Goal: Entertainment & Leisure: Consume media (video, audio)

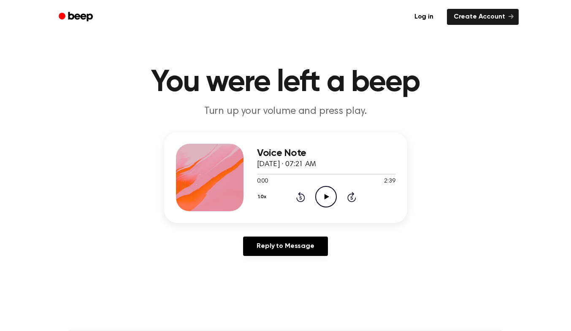
click at [325, 192] on icon "Play Audio" at bounding box center [326, 197] width 22 height 22
click at [323, 197] on icon "Pause Audio" at bounding box center [326, 197] width 22 height 22
click at [321, 200] on icon "Play Audio" at bounding box center [326, 197] width 22 height 22
click at [322, 199] on icon "Pause Audio" at bounding box center [326, 197] width 22 height 22
drag, startPoint x: 327, startPoint y: 193, endPoint x: 324, endPoint y: 197, distance: 5.2
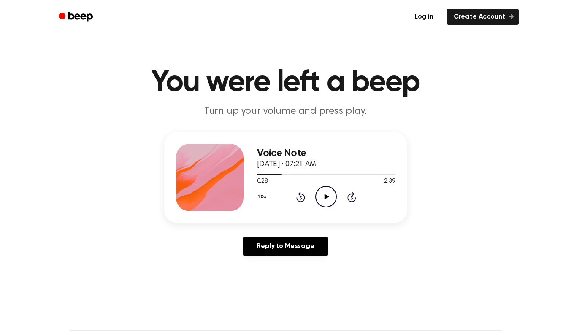
click at [323, 198] on icon "Play Audio" at bounding box center [326, 197] width 22 height 22
click at [323, 198] on icon "Pause Audio" at bounding box center [326, 197] width 22 height 22
click at [324, 200] on icon "Play Audio" at bounding box center [326, 197] width 22 height 22
click at [321, 202] on icon "Pause Audio" at bounding box center [326, 197] width 22 height 22
drag, startPoint x: 321, startPoint y: 202, endPoint x: 327, endPoint y: 203, distance: 6.4
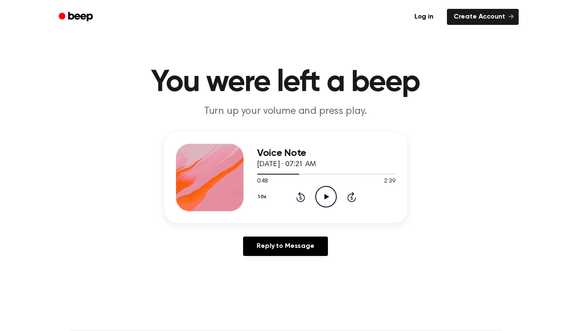
click at [327, 203] on icon "Play Audio" at bounding box center [326, 197] width 22 height 22
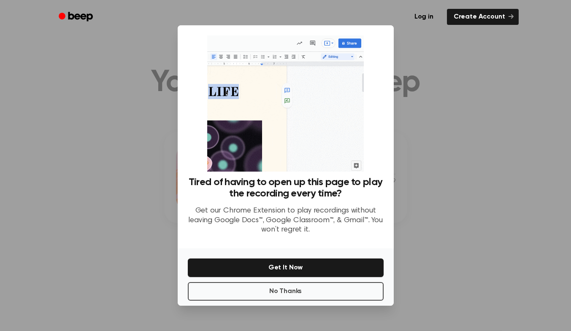
click at [440, 130] on div at bounding box center [285, 165] width 571 height 331
click at [326, 292] on button "No Thanks" at bounding box center [286, 291] width 196 height 19
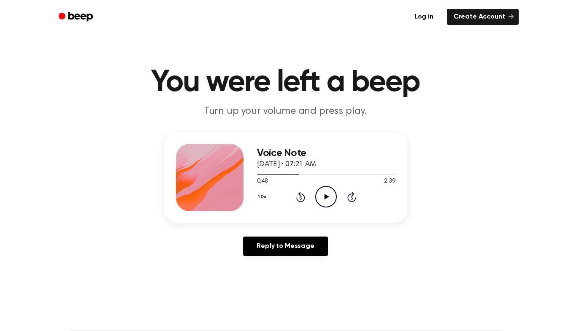
click at [322, 200] on icon "Play Audio" at bounding box center [326, 197] width 22 height 22
drag, startPoint x: 319, startPoint y: 200, endPoint x: 323, endPoint y: 203, distance: 4.9
click at [323, 203] on icon "Pause Audio" at bounding box center [326, 197] width 22 height 22
click at [323, 203] on icon "Play Audio" at bounding box center [326, 197] width 22 height 22
click at [323, 203] on icon "Pause Audio" at bounding box center [326, 197] width 22 height 22
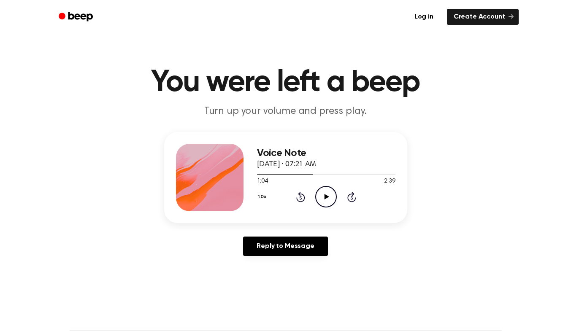
click at [323, 203] on icon "Play Audio" at bounding box center [326, 197] width 22 height 22
click at [323, 203] on icon "Pause Audio" at bounding box center [326, 197] width 22 height 22
click at [324, 206] on icon "Play Audio" at bounding box center [326, 197] width 22 height 22
drag, startPoint x: 324, startPoint y: 206, endPoint x: 321, endPoint y: 202, distance: 5.1
click at [321, 202] on icon "Pause Audio" at bounding box center [326, 197] width 22 height 22
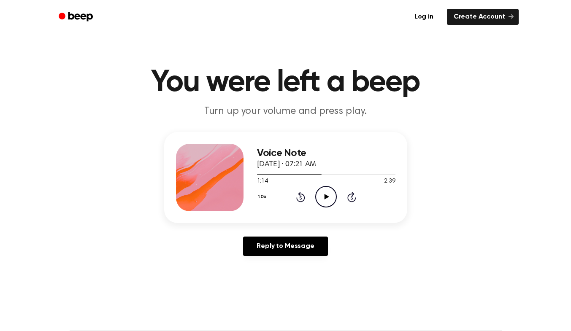
click at [321, 202] on icon "Play Audio" at bounding box center [326, 197] width 22 height 22
click at [321, 202] on icon "Pause Audio" at bounding box center [326, 197] width 22 height 22
click at [321, 202] on icon "Play Audio" at bounding box center [326, 197] width 22 height 22
click at [321, 202] on icon "Pause Audio" at bounding box center [326, 197] width 22 height 22
click at [321, 202] on icon "Play Audio" at bounding box center [326, 197] width 22 height 22
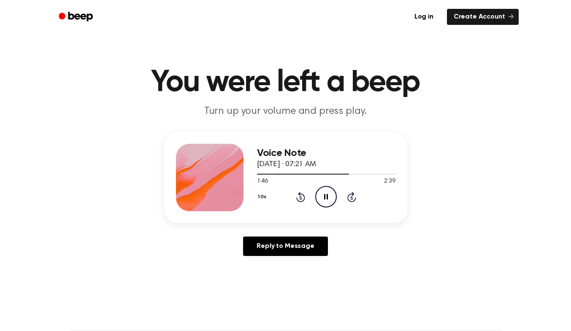
click at [321, 202] on icon "Pause Audio" at bounding box center [326, 197] width 22 height 22
drag, startPoint x: 321, startPoint y: 202, endPoint x: 316, endPoint y: 199, distance: 5.9
click at [316, 199] on circle at bounding box center [326, 196] width 21 height 21
click at [321, 199] on icon "Pause Audio" at bounding box center [326, 197] width 22 height 22
click at [321, 199] on icon "Play Audio" at bounding box center [326, 197] width 22 height 22
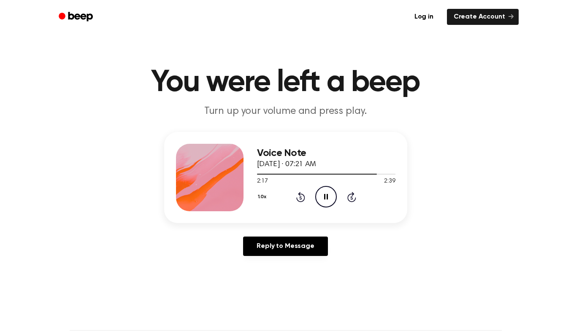
click at [321, 199] on icon "Pause Audio" at bounding box center [326, 197] width 22 height 22
click at [321, 199] on icon "Play Audio" at bounding box center [326, 197] width 22 height 22
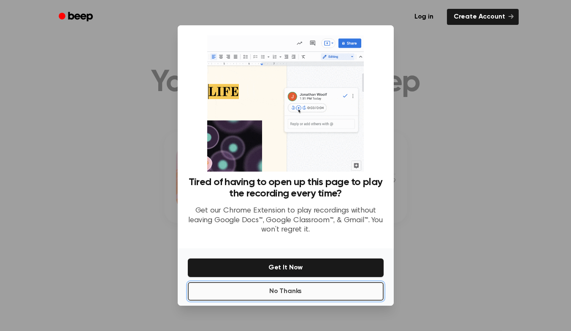
click at [325, 297] on button "No Thanks" at bounding box center [286, 291] width 196 height 19
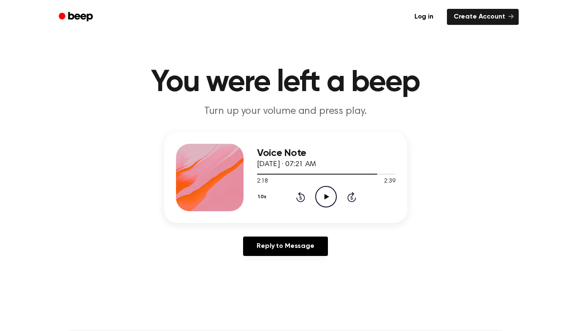
click at [319, 199] on icon "Play Audio" at bounding box center [326, 197] width 22 height 22
click at [319, 199] on icon "Pause Audio" at bounding box center [326, 197] width 22 height 22
click at [319, 199] on icon "Play Audio" at bounding box center [326, 197] width 22 height 22
click at [325, 196] on icon at bounding box center [326, 196] width 5 height 5
